Goal: Submit feedback/report problem

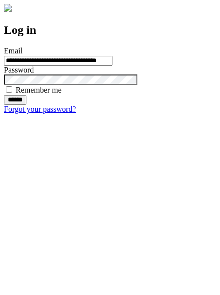
type input "**********"
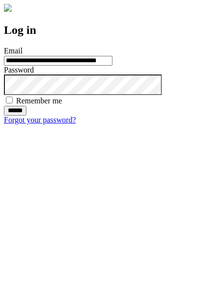
click at [26, 116] on input "******" at bounding box center [15, 111] width 23 height 10
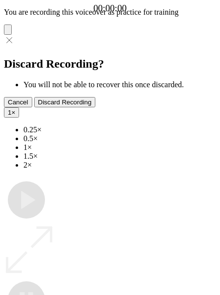
type input "**********"
